Goal: Information Seeking & Learning: Learn about a topic

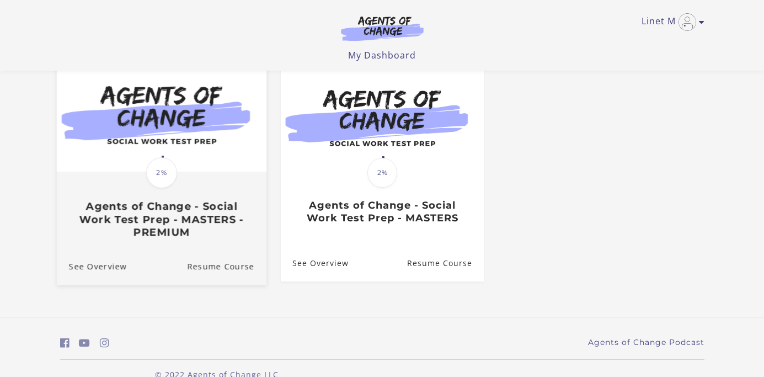
scroll to position [131, 0]
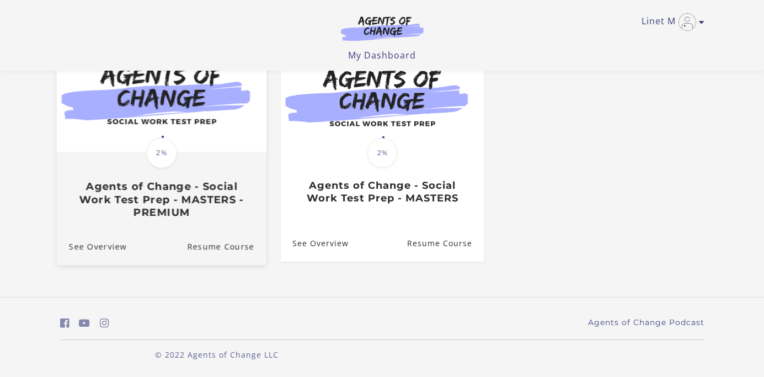
click at [146, 151] on span "2%" at bounding box center [161, 152] width 31 height 31
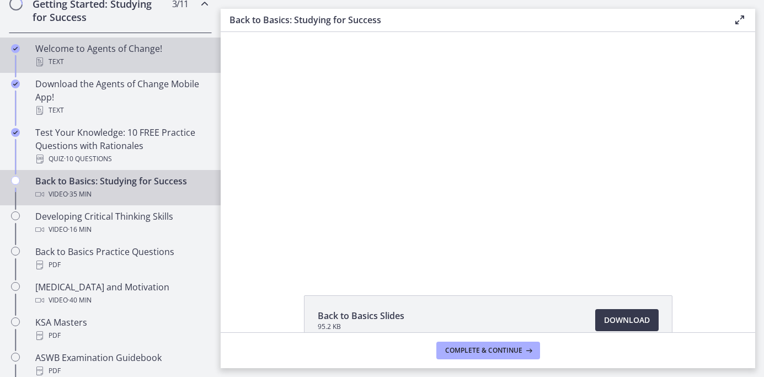
scroll to position [225, 0]
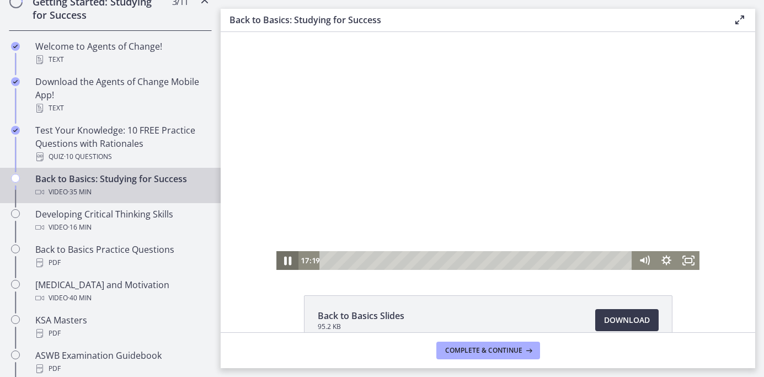
click at [290, 261] on icon "Pause" at bounding box center [287, 261] width 7 height 9
click at [290, 261] on icon "Play Video" at bounding box center [289, 261] width 6 height 8
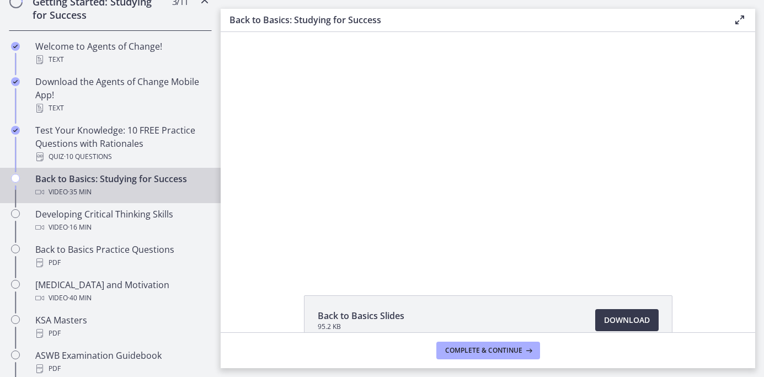
click at [741, 17] on icon at bounding box center [739, 19] width 13 height 13
